Goal: Share content

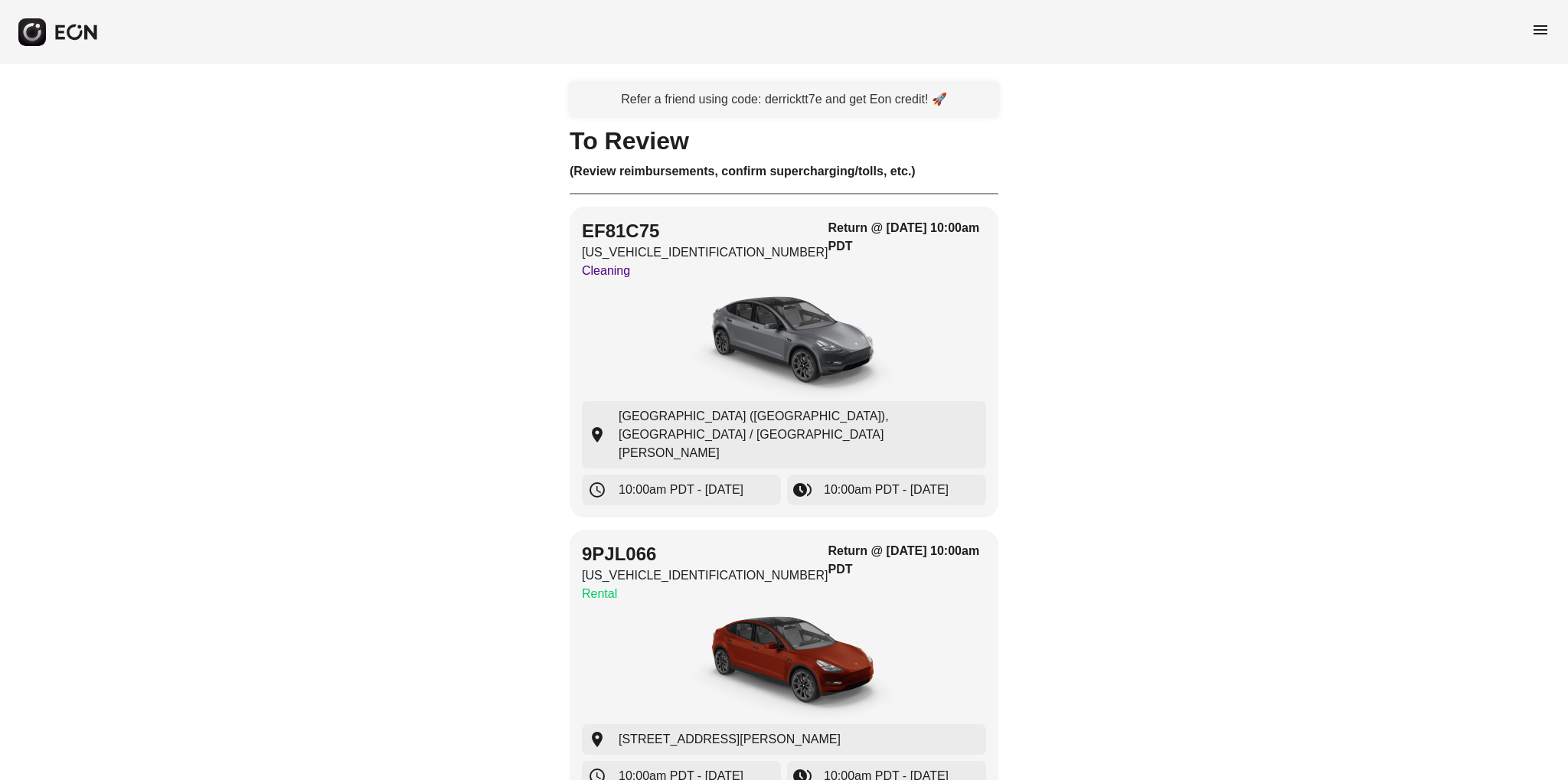
click at [884, 99] on div "Refer a friend using code: derricktt7e and get Eon credit! 🚀" at bounding box center [783, 99] width 428 height 34
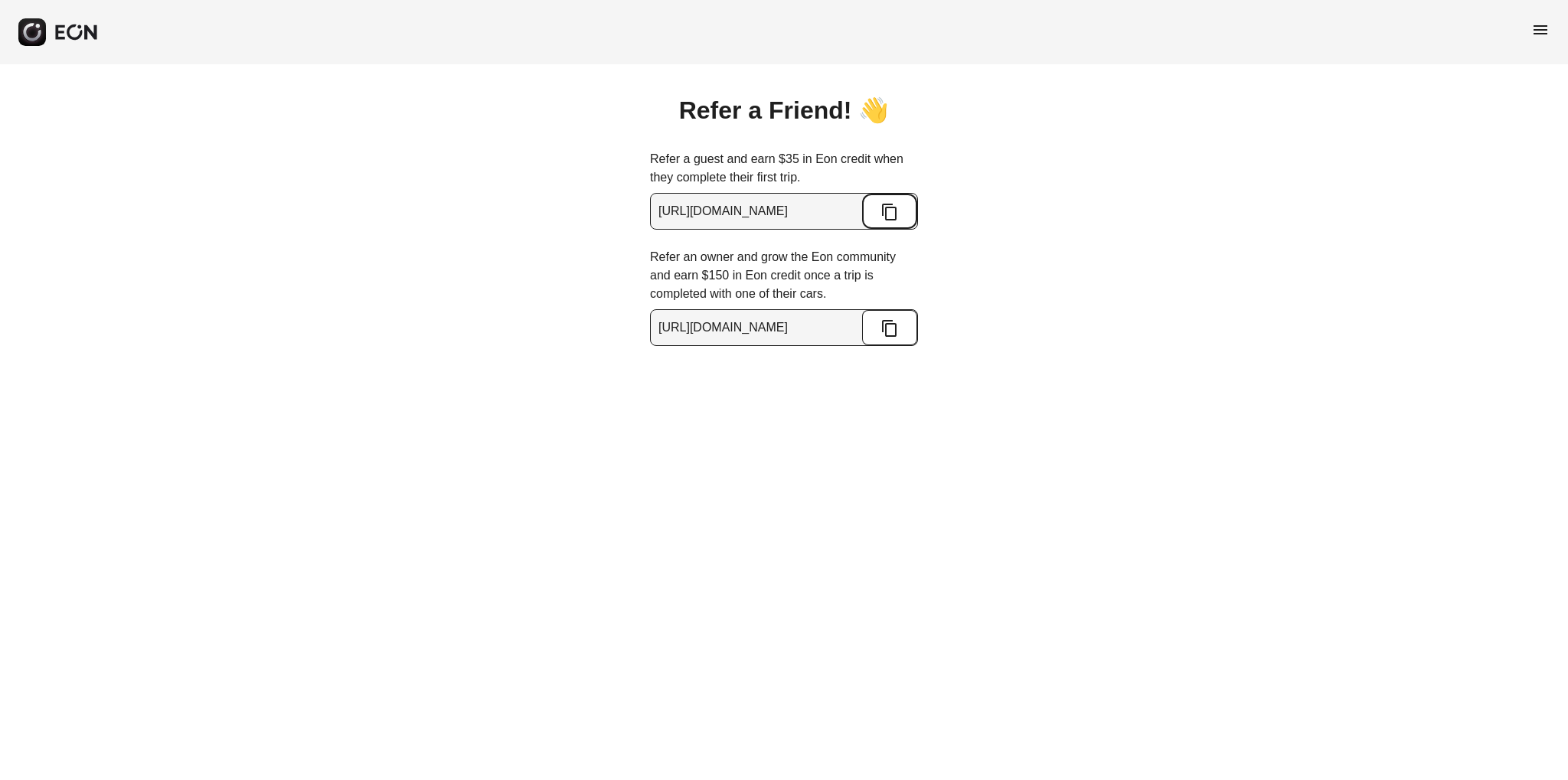
click at [877, 210] on button "content_copy" at bounding box center [889, 211] width 55 height 35
click at [1107, 257] on div "Refer a Friend! 👋 Refer a guest and earn $35 in Eon credit when they complete t…" at bounding box center [784, 205] width 1568 height 281
click at [1007, 346] on html "menu Refer a Friend! 👋 Refer a guest and earn $35 in Eon credit when they compl…" at bounding box center [784, 172] width 1568 height 346
click at [77, 32] on icon "button" at bounding box center [76, 32] width 46 height 17
